Goal: Transaction & Acquisition: Obtain resource

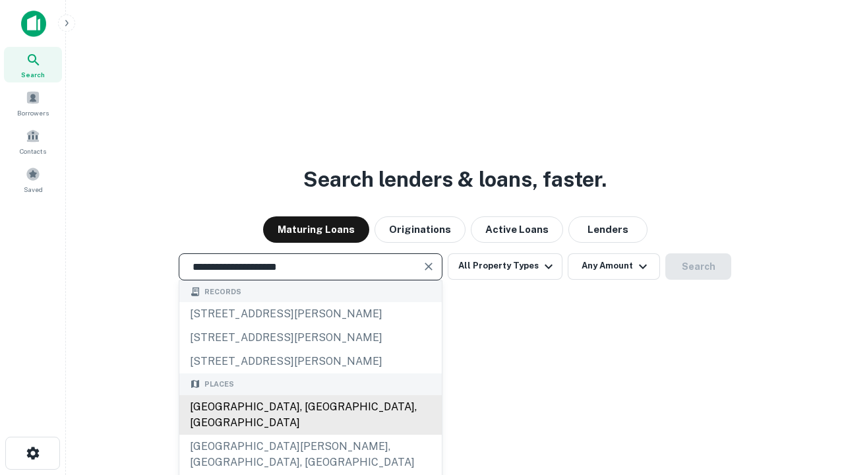
click at [310, 435] on div "[GEOGRAPHIC_DATA], [GEOGRAPHIC_DATA], [GEOGRAPHIC_DATA]" at bounding box center [310, 415] width 262 height 40
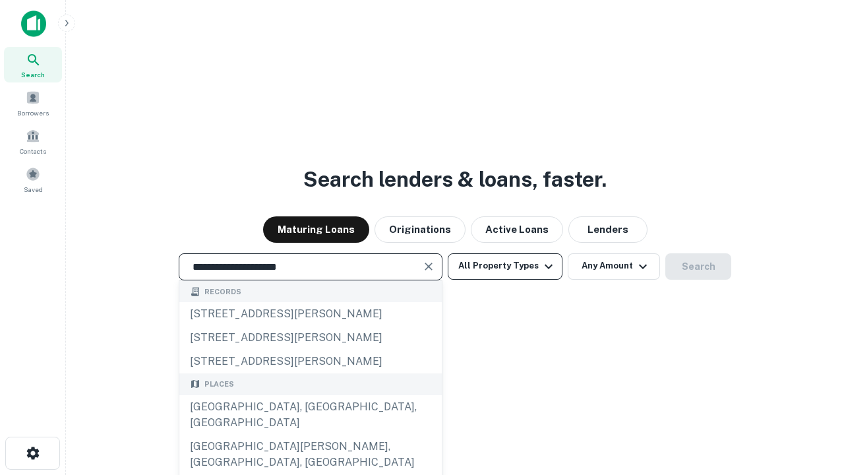
type input "**********"
click at [505, 266] on button "All Property Types" at bounding box center [505, 266] width 115 height 26
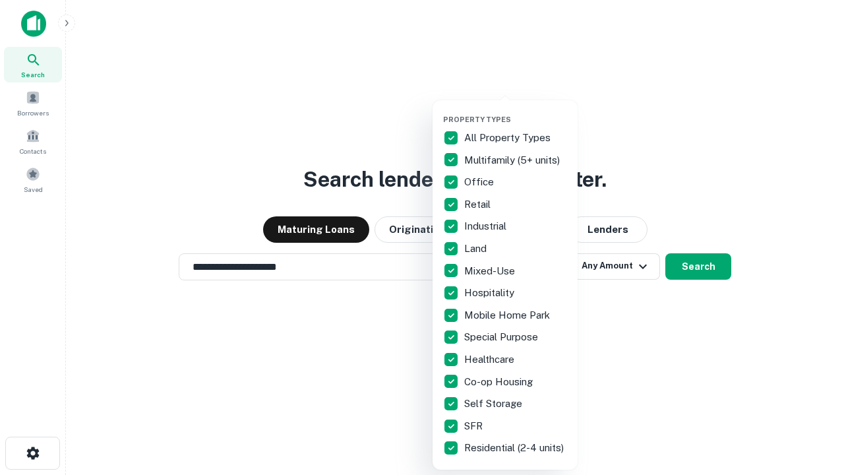
click at [516, 111] on button "button" at bounding box center [515, 111] width 145 height 1
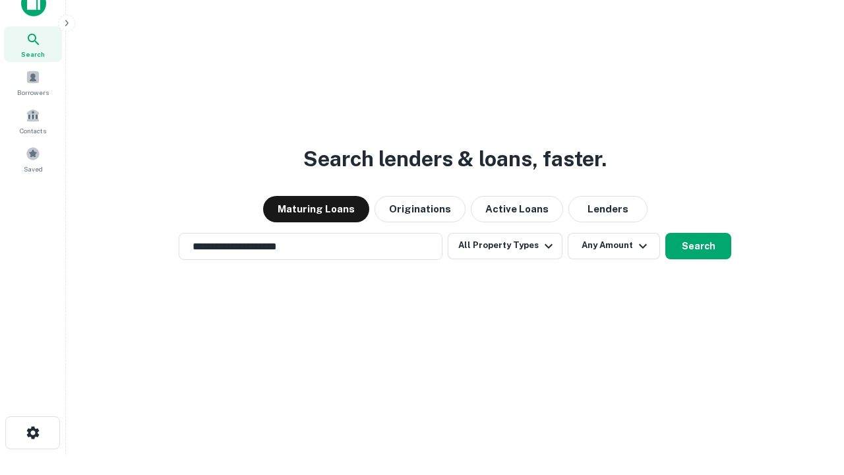
scroll to position [8, 159]
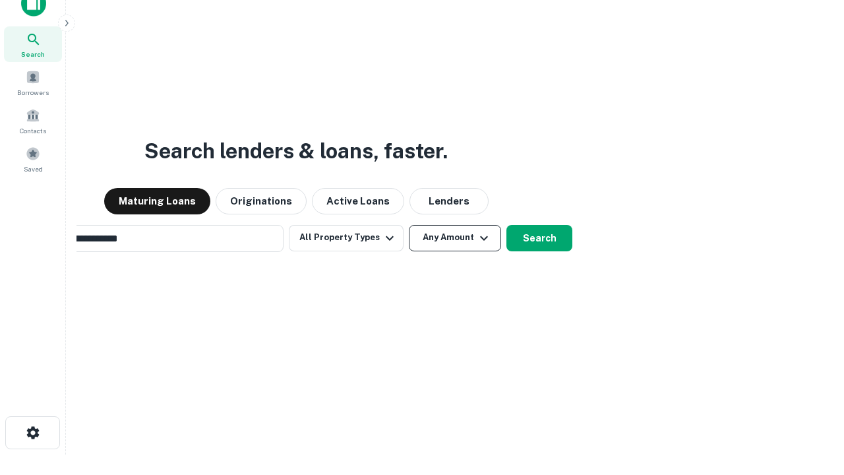
click at [409, 225] on button "Any Amount" at bounding box center [455, 238] width 92 height 26
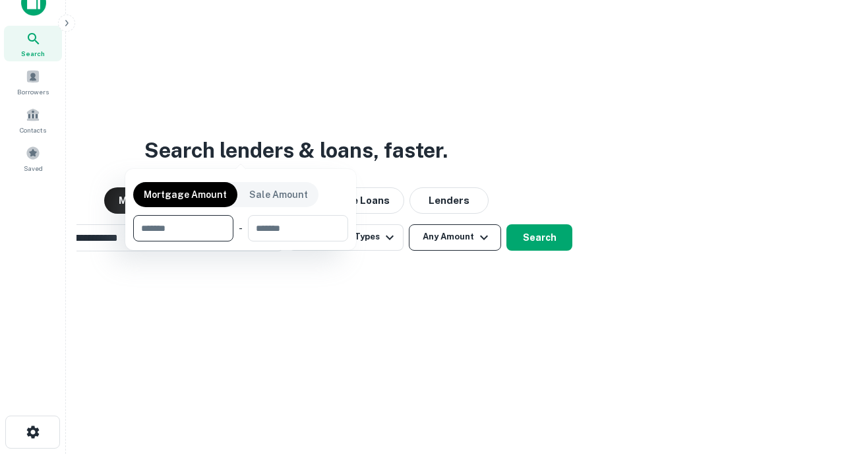
scroll to position [95, 373]
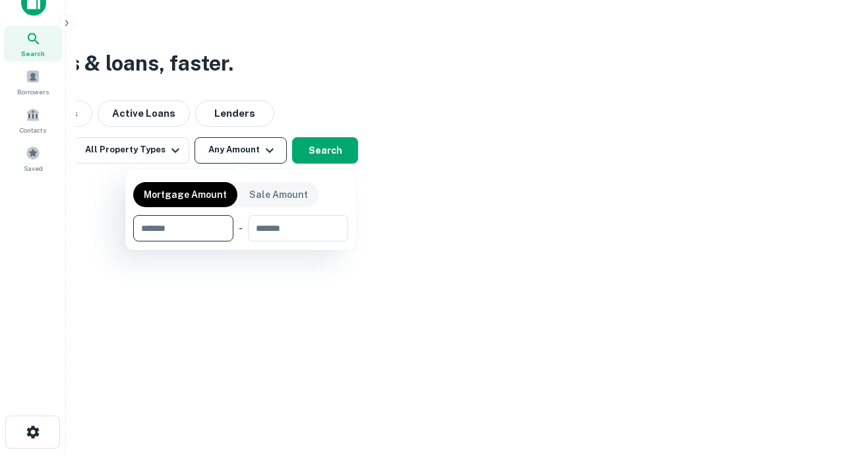
type input "*******"
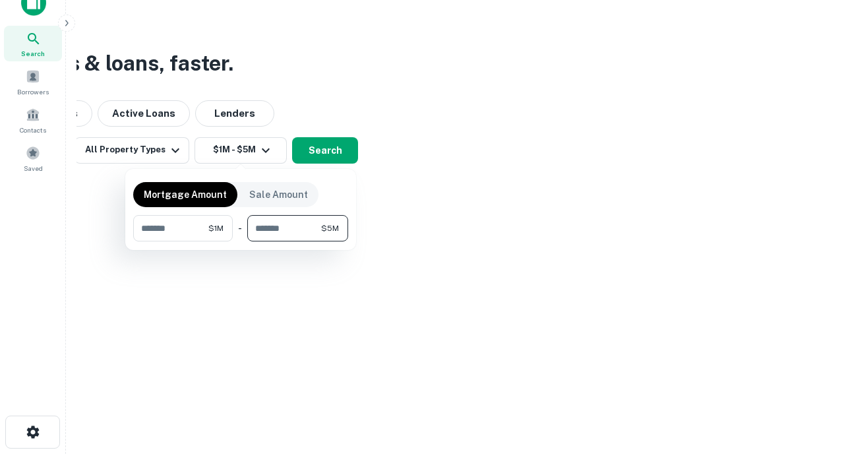
type input "*******"
click at [241, 241] on button "button" at bounding box center [240, 241] width 215 height 1
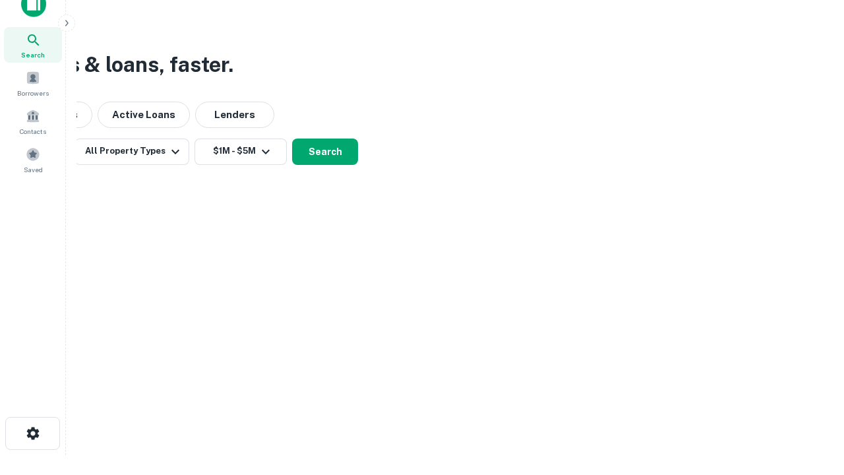
scroll to position [8, 243]
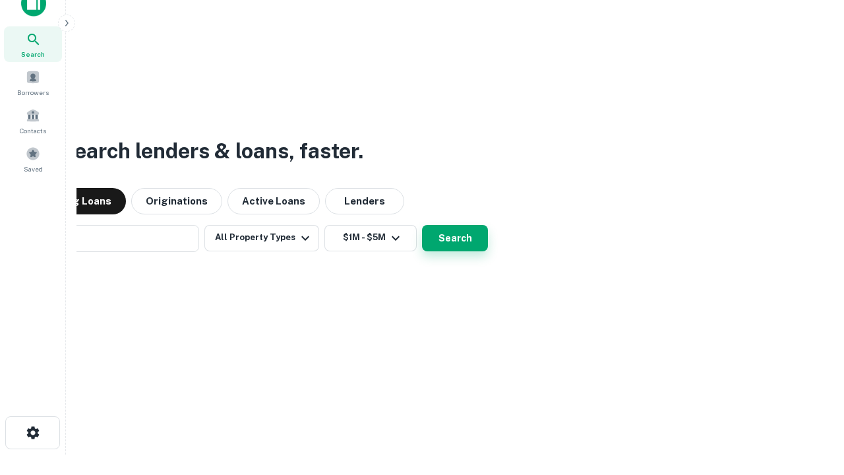
click at [422, 225] on button "Search" at bounding box center [455, 238] width 66 height 26
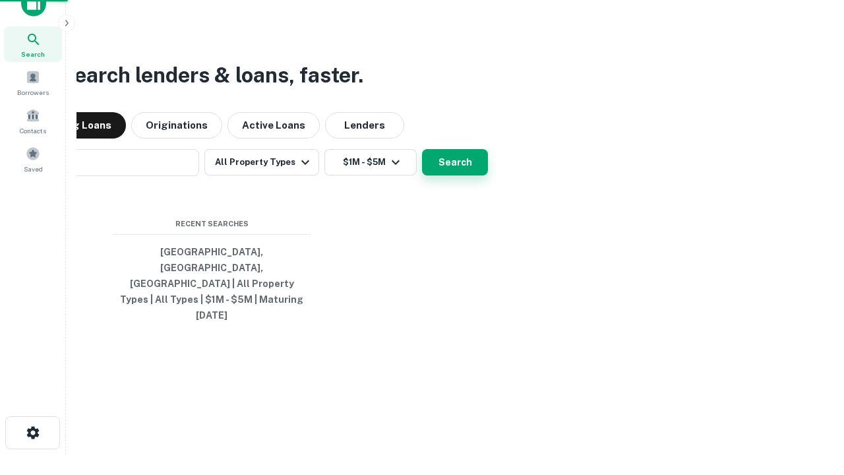
scroll to position [35, 373]
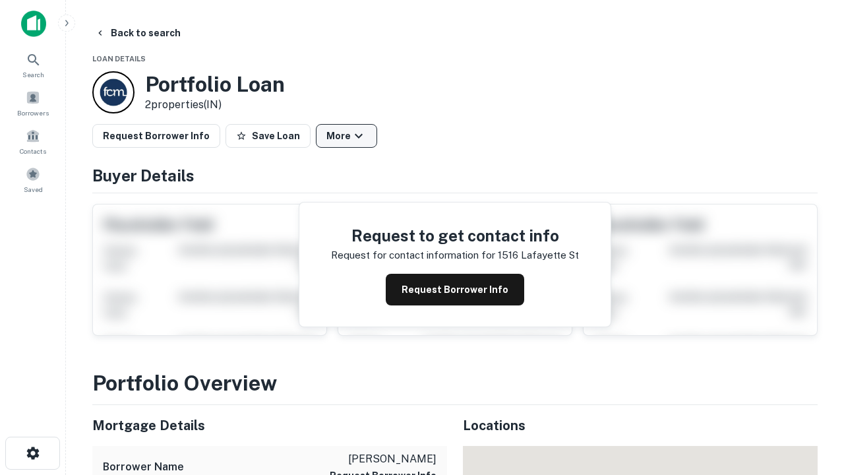
click at [346, 136] on button "More" at bounding box center [346, 136] width 61 height 24
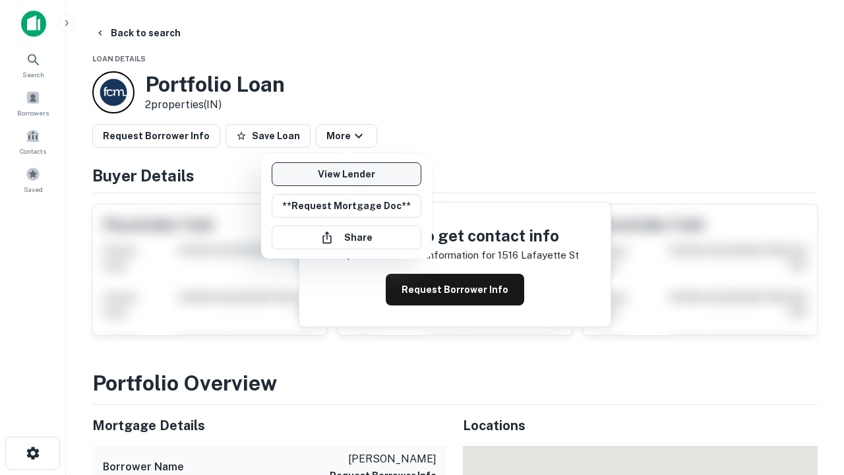
click at [346, 174] on link "View Lender" at bounding box center [347, 174] width 150 height 24
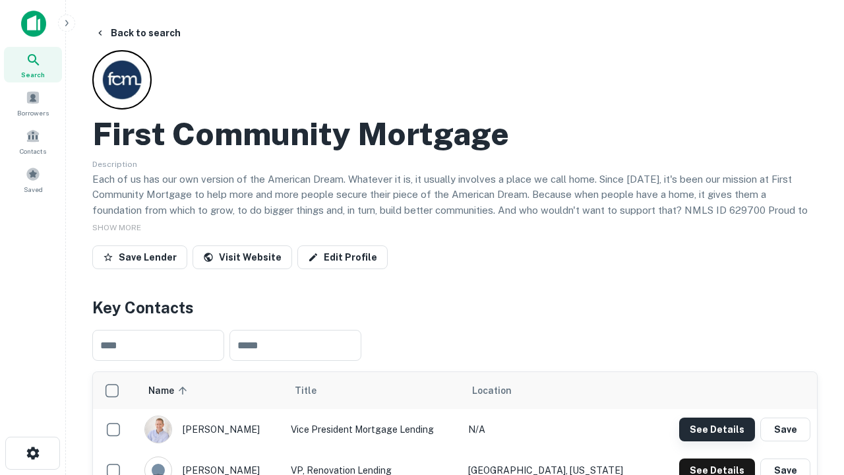
click at [717, 429] on button "See Details" at bounding box center [717, 429] width 76 height 24
click at [32, 453] on icon "button" at bounding box center [33, 453] width 16 height 16
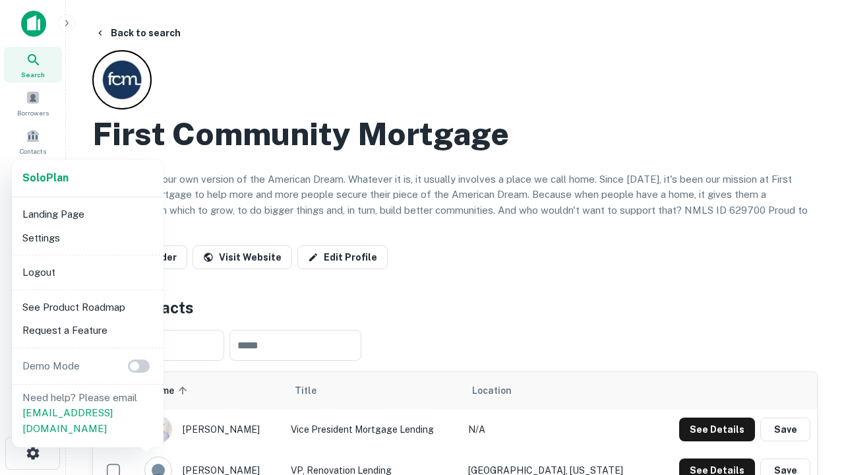
click at [87, 272] on li "Logout" at bounding box center [87, 273] width 141 height 24
